Goal: Communication & Community: Answer question/provide support

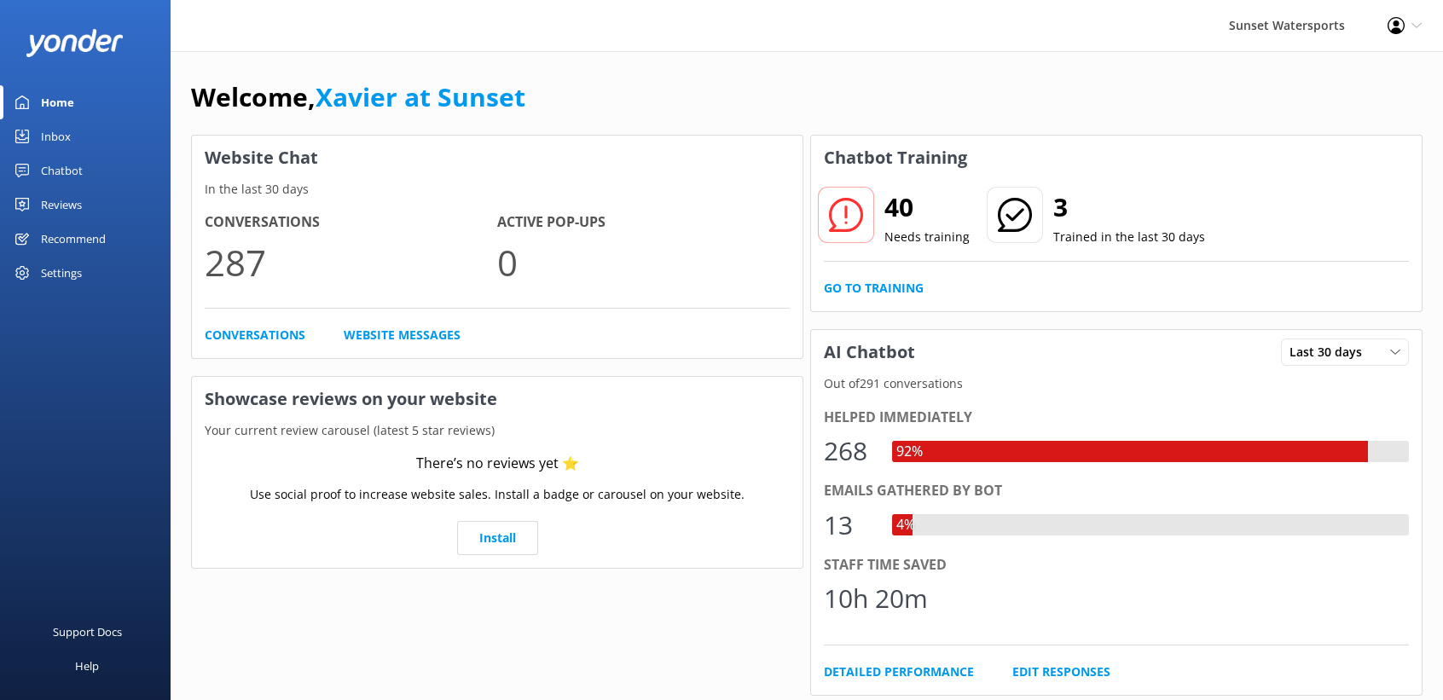
click at [63, 134] on div "Inbox" at bounding box center [56, 136] width 30 height 34
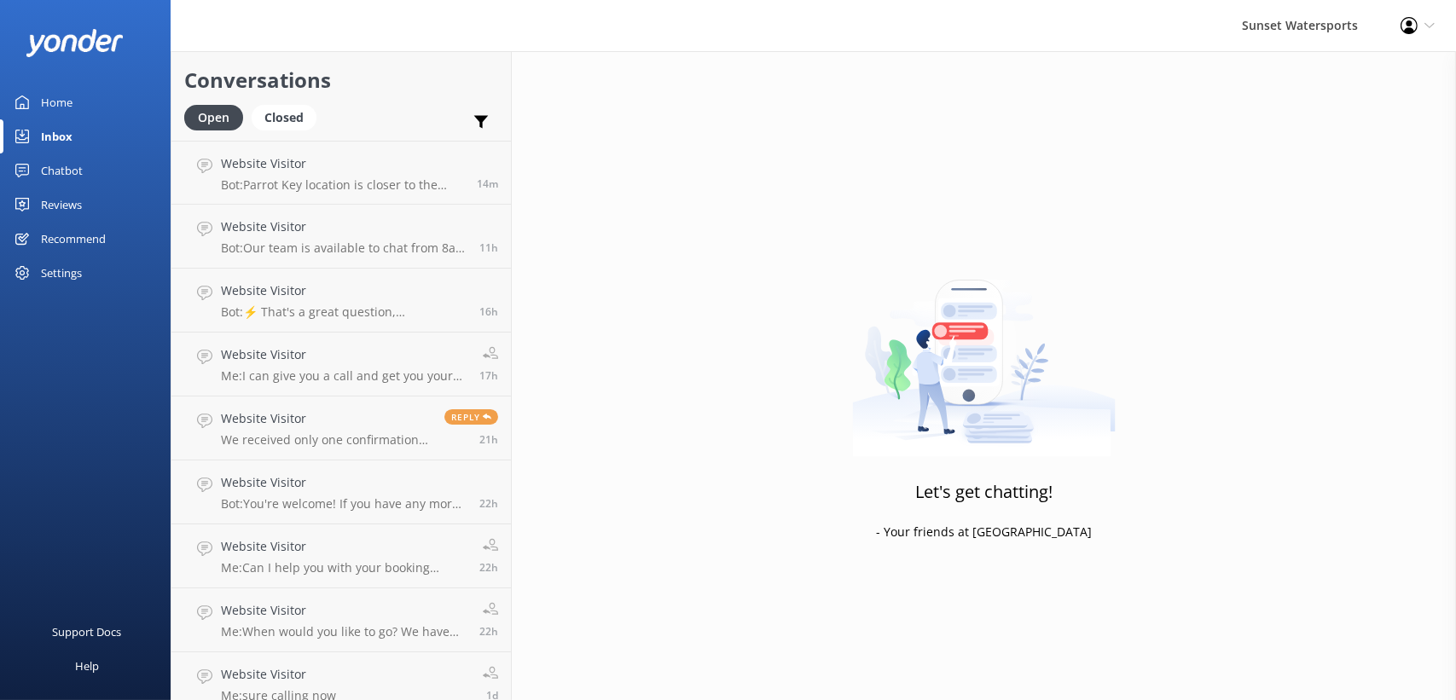
click at [83, 137] on link "Inbox" at bounding box center [85, 136] width 171 height 34
click at [55, 134] on div "Inbox" at bounding box center [57, 136] width 32 height 34
